Goal: Information Seeking & Learning: Learn about a topic

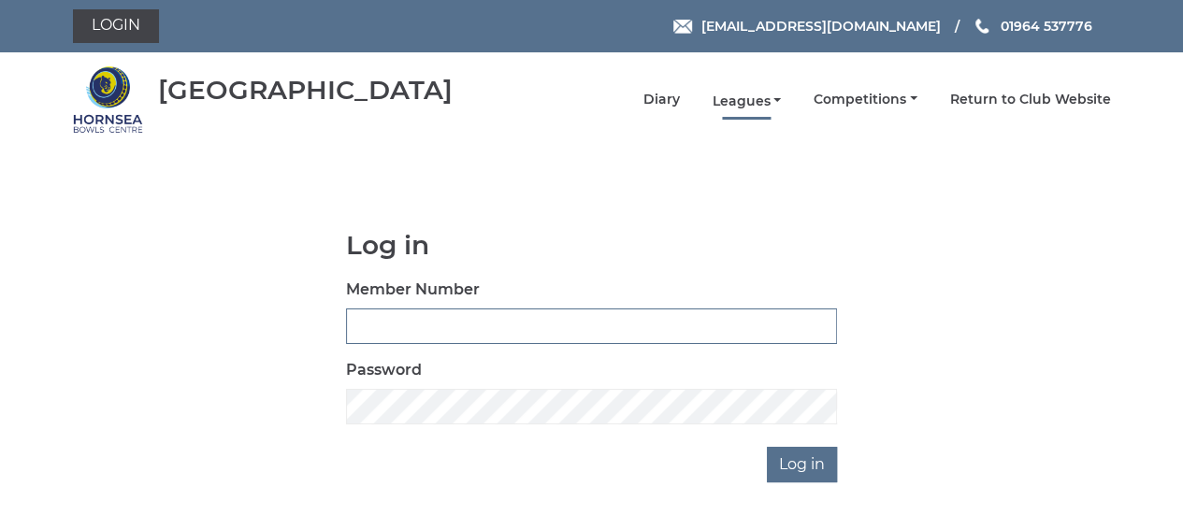
type input "0608"
click at [746, 102] on link "Leagues" at bounding box center [746, 102] width 69 height 18
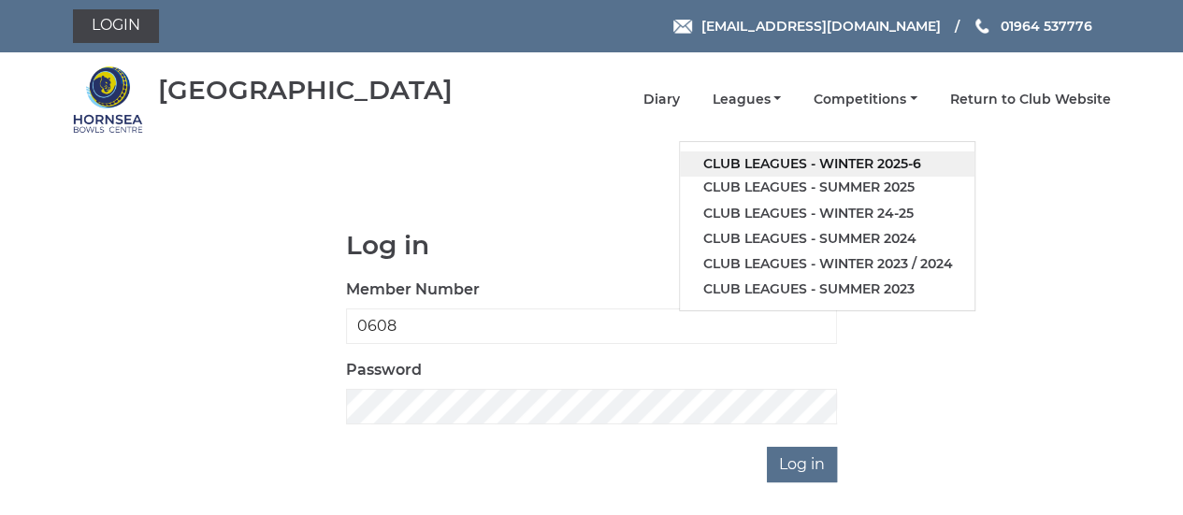
click at [836, 166] on link "Club leagues - Winter 2025-6" at bounding box center [827, 163] width 295 height 25
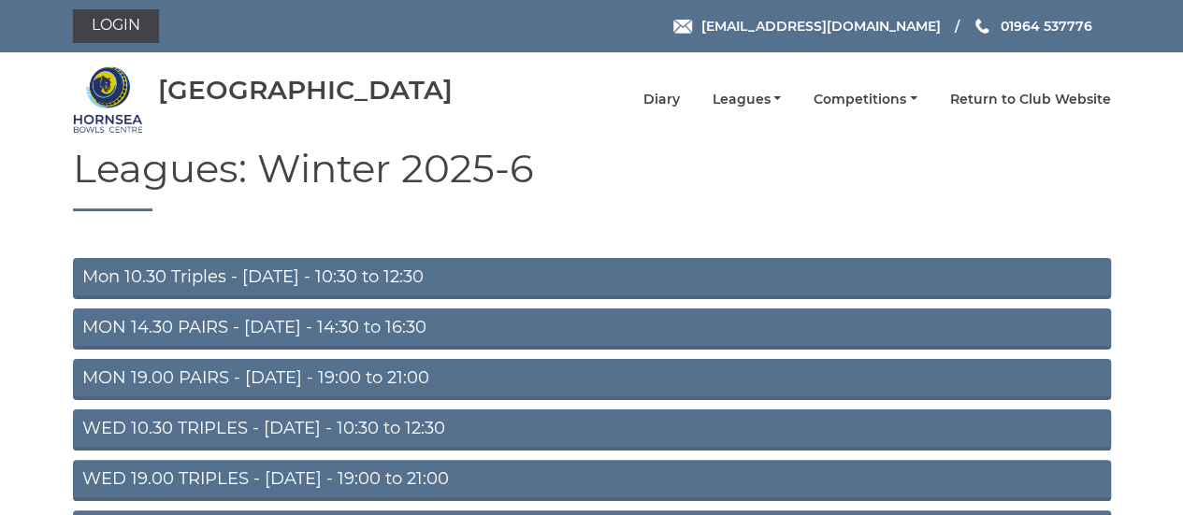
click at [262, 480] on link "WED 19.00 TRIPLES - [DATE] - 19:00 to 21:00" at bounding box center [592, 480] width 1038 height 41
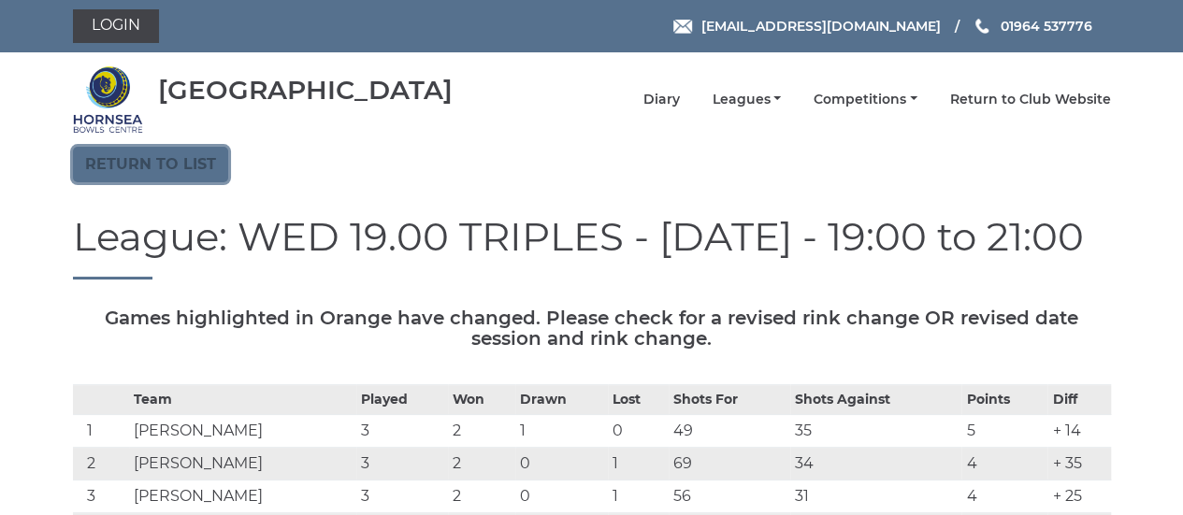
click at [155, 175] on link "Return to list" at bounding box center [150, 165] width 155 height 36
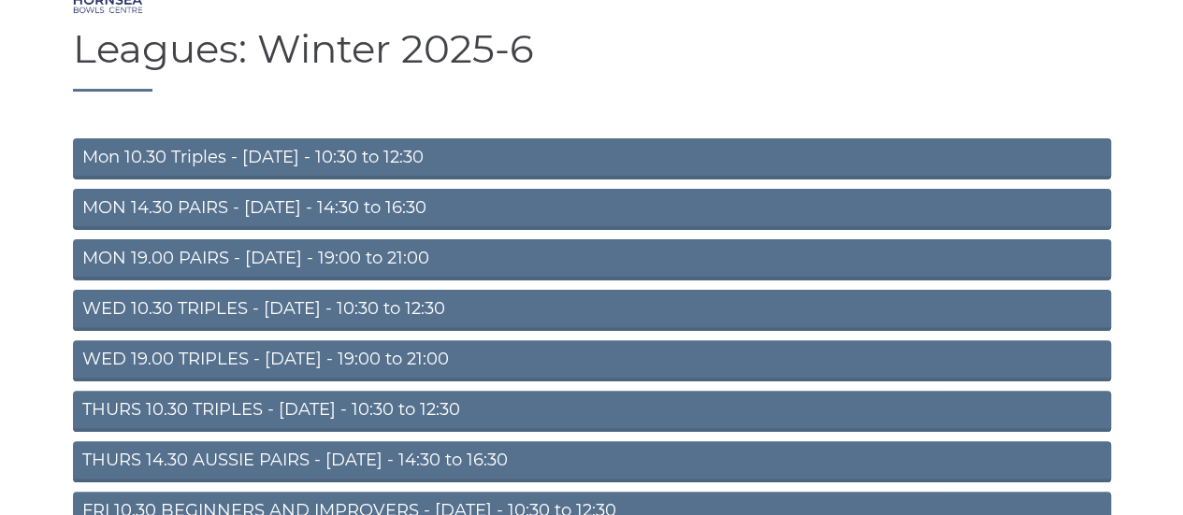
scroll to position [120, 0]
click at [330, 408] on link "THURS 10.30 TRIPLES - [DATE] - 10:30 to 12:30" at bounding box center [592, 411] width 1038 height 41
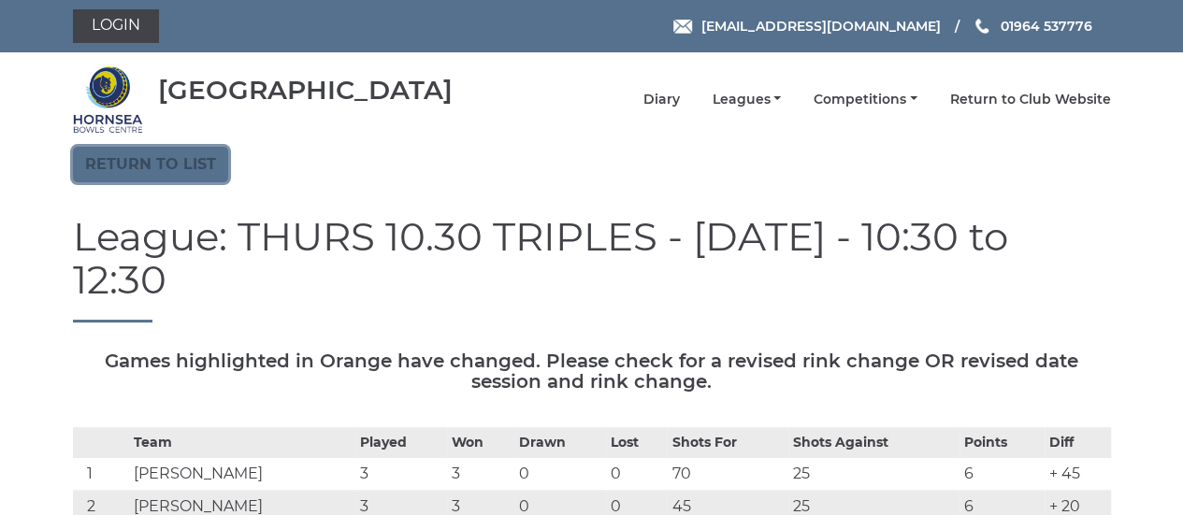
click at [140, 177] on link "Return to list" at bounding box center [150, 165] width 155 height 36
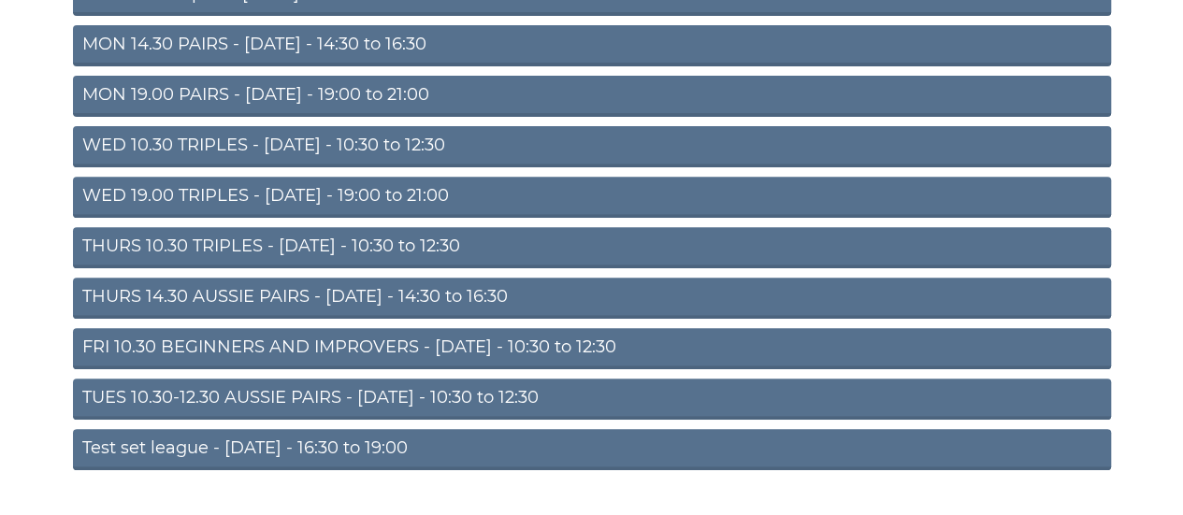
scroll to position [284, 0]
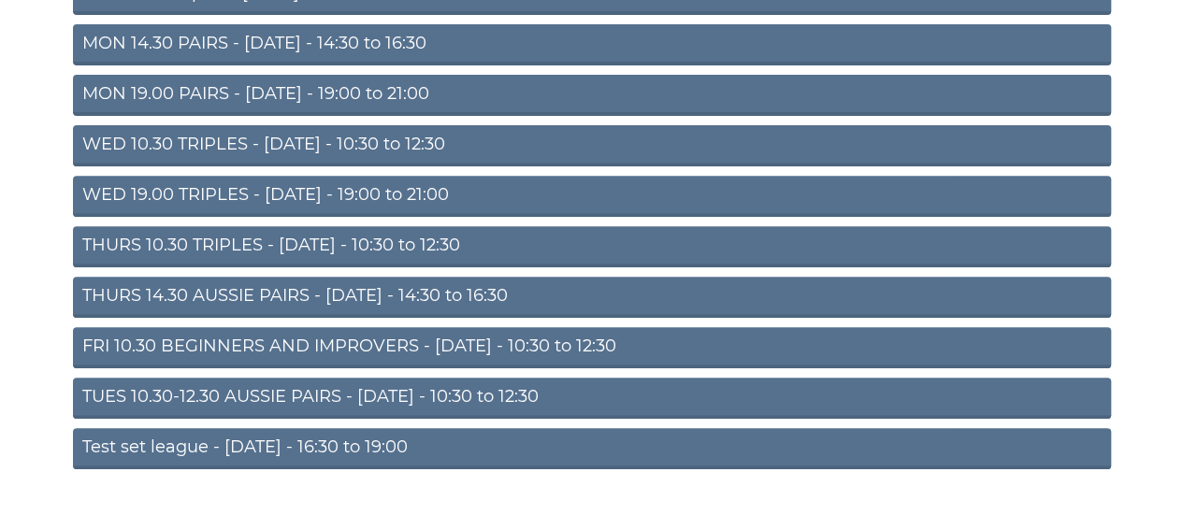
click at [298, 401] on link "TUES 10.30-12.30 AUSSIE PAIRS - [DATE] - 10:30 to 12:30" at bounding box center [592, 398] width 1038 height 41
